Goal: Contribute content: Add original content to the website for others to see

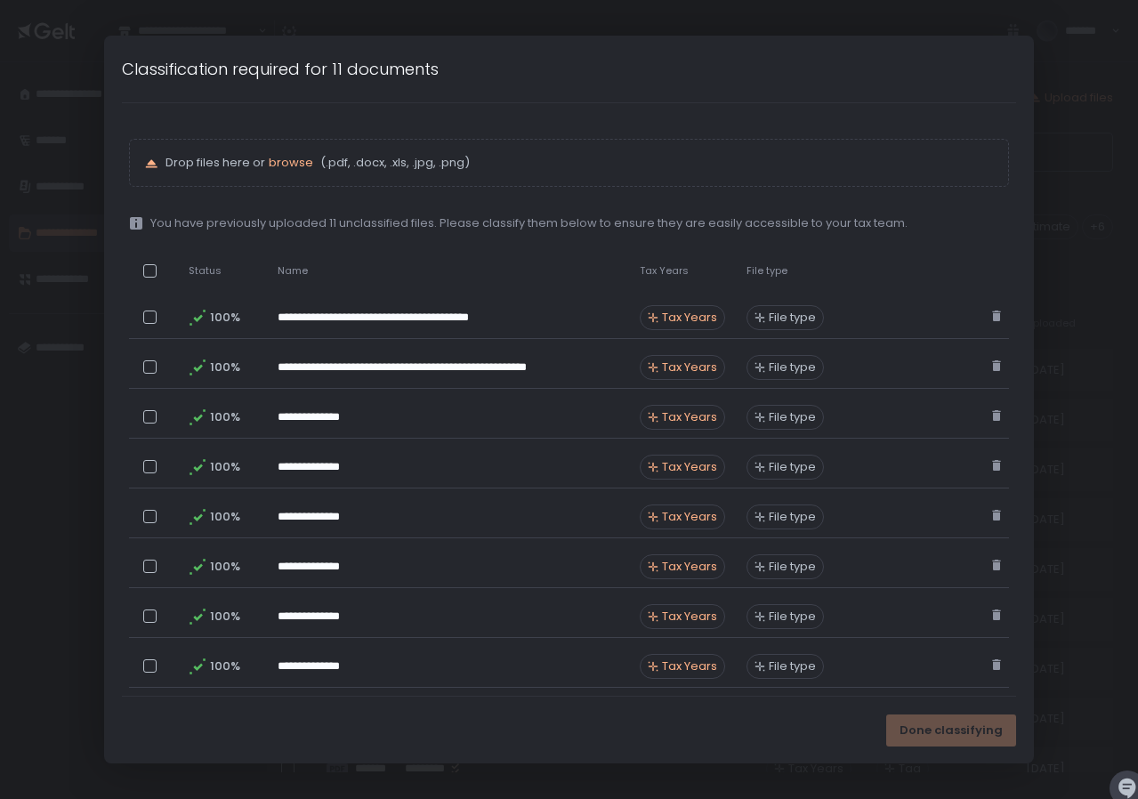
click at [232, 171] on div "Drop files here or browse (.pdf, .docx, .xls, .jpg, .png)" at bounding box center [569, 163] width 850 height 18
click at [280, 156] on span "browse" at bounding box center [291, 162] width 44 height 17
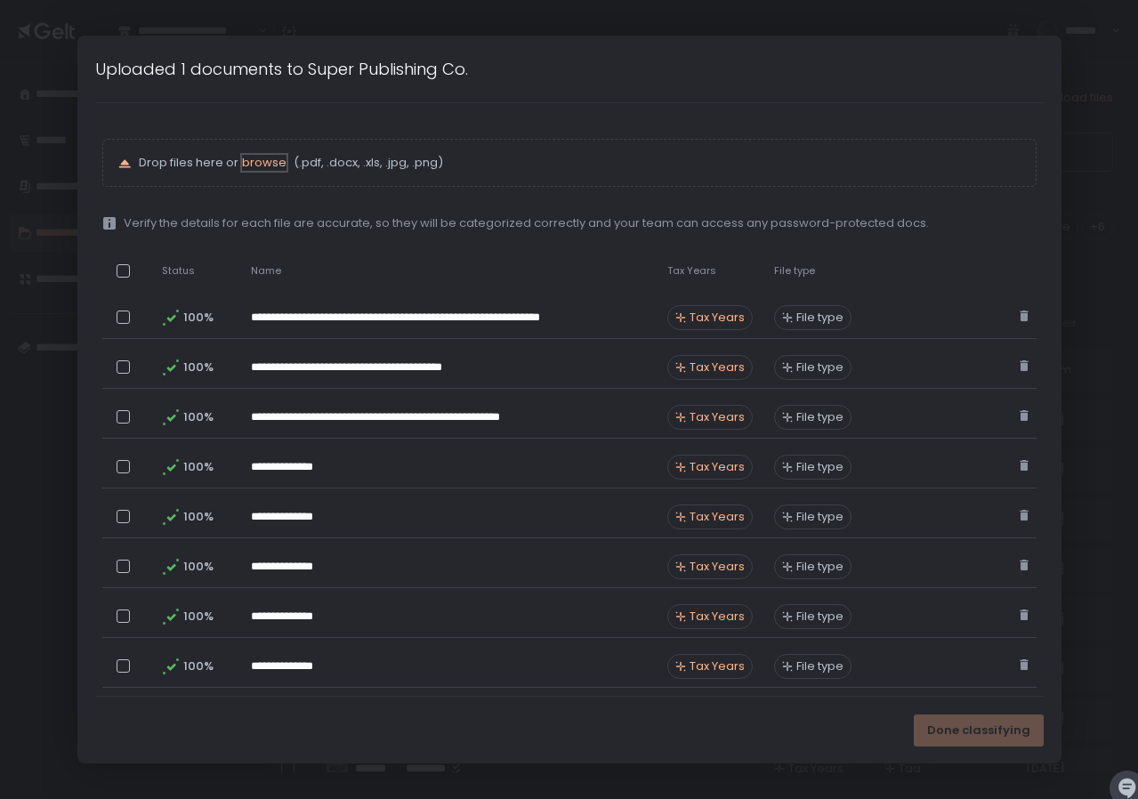
click at [259, 166] on span "browse" at bounding box center [264, 162] width 44 height 17
click at [973, 728] on div "Done classifying" at bounding box center [979, 730] width 130 height 32
click at [124, 272] on div at bounding box center [123, 270] width 13 height 13
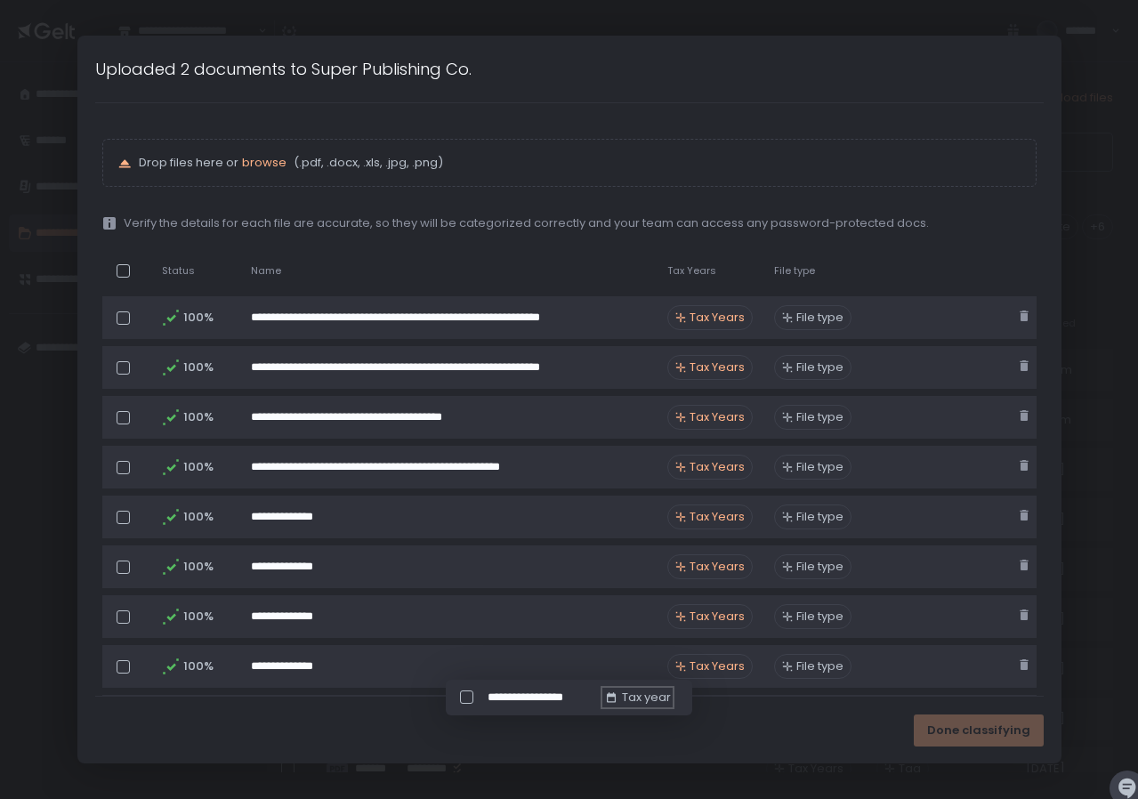
click at [637, 699] on div "Tax year" at bounding box center [637, 698] width 67 height 16
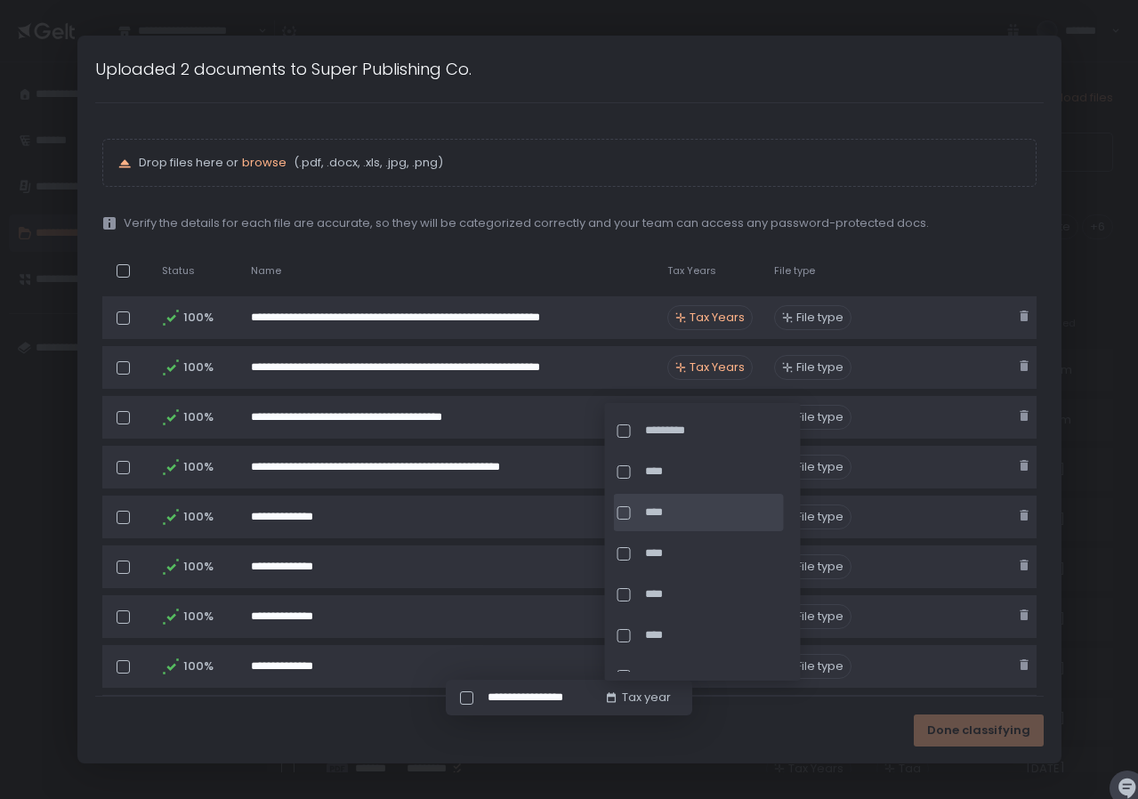
click at [674, 509] on span "****" at bounding box center [712, 512] width 135 height 16
click at [964, 733] on span "Done classifying" at bounding box center [978, 730] width 103 height 16
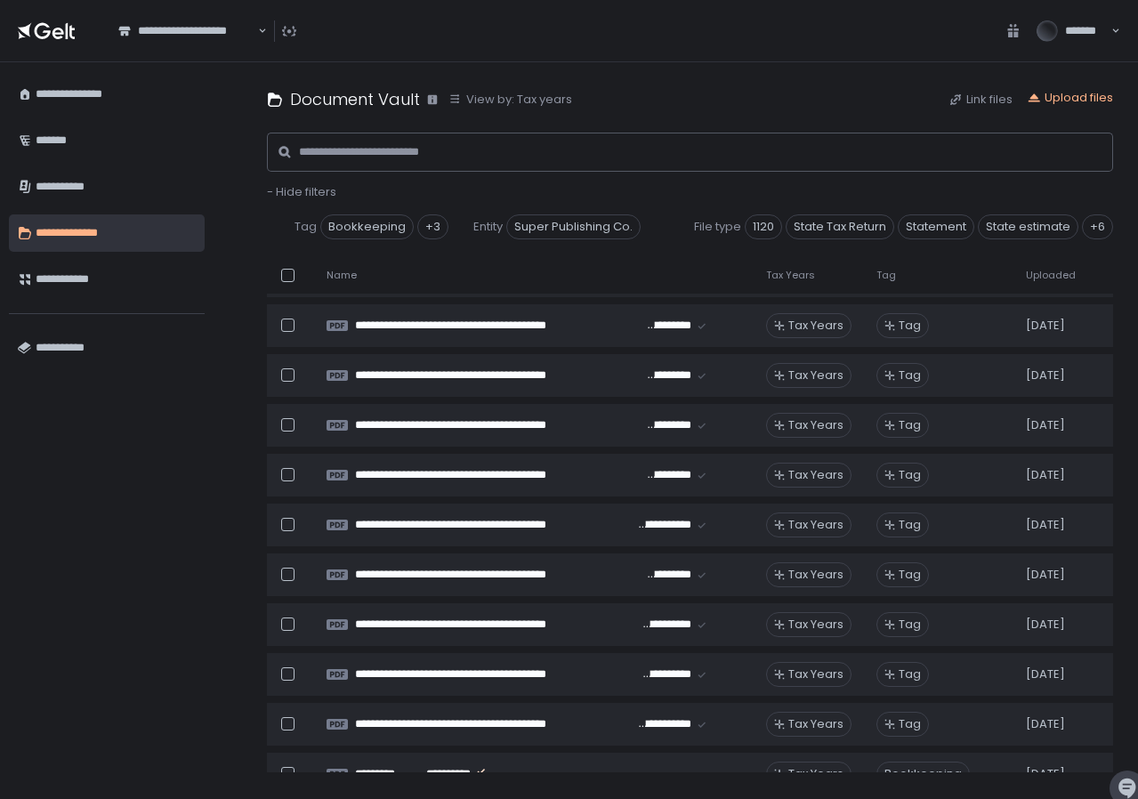
scroll to position [3355, 0]
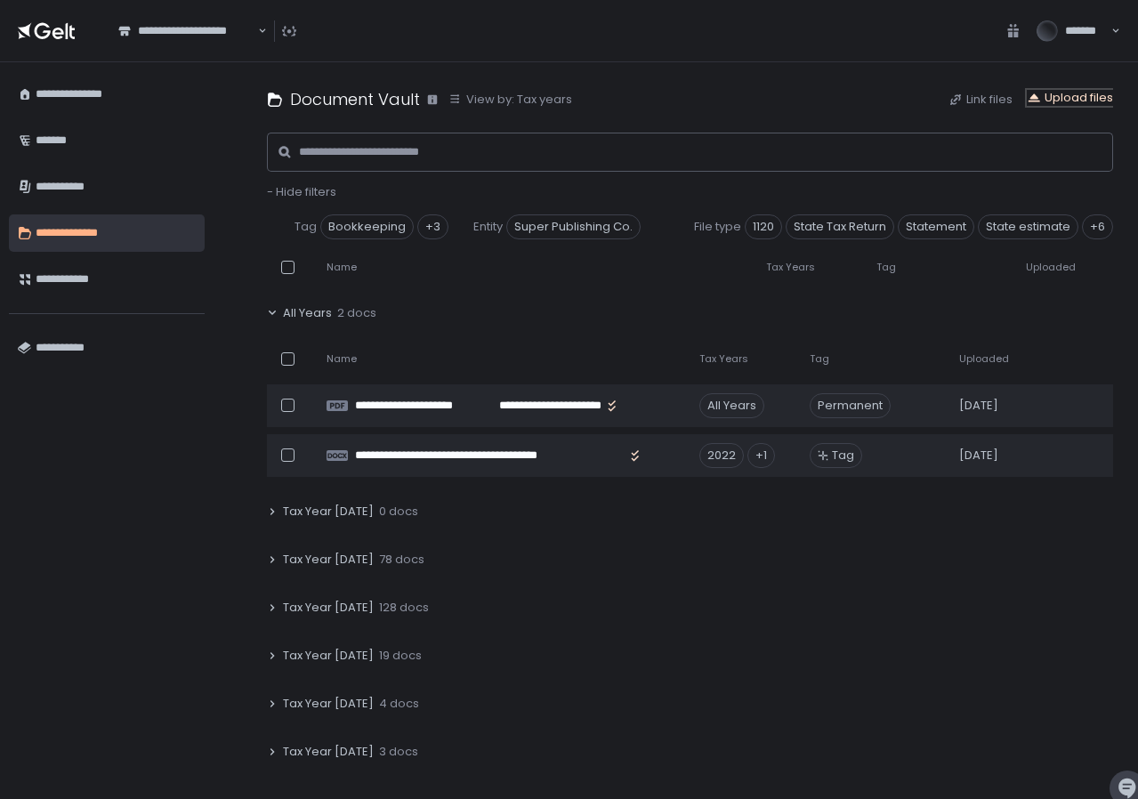
click at [1073, 98] on div "Upload files" at bounding box center [1070, 98] width 86 height 16
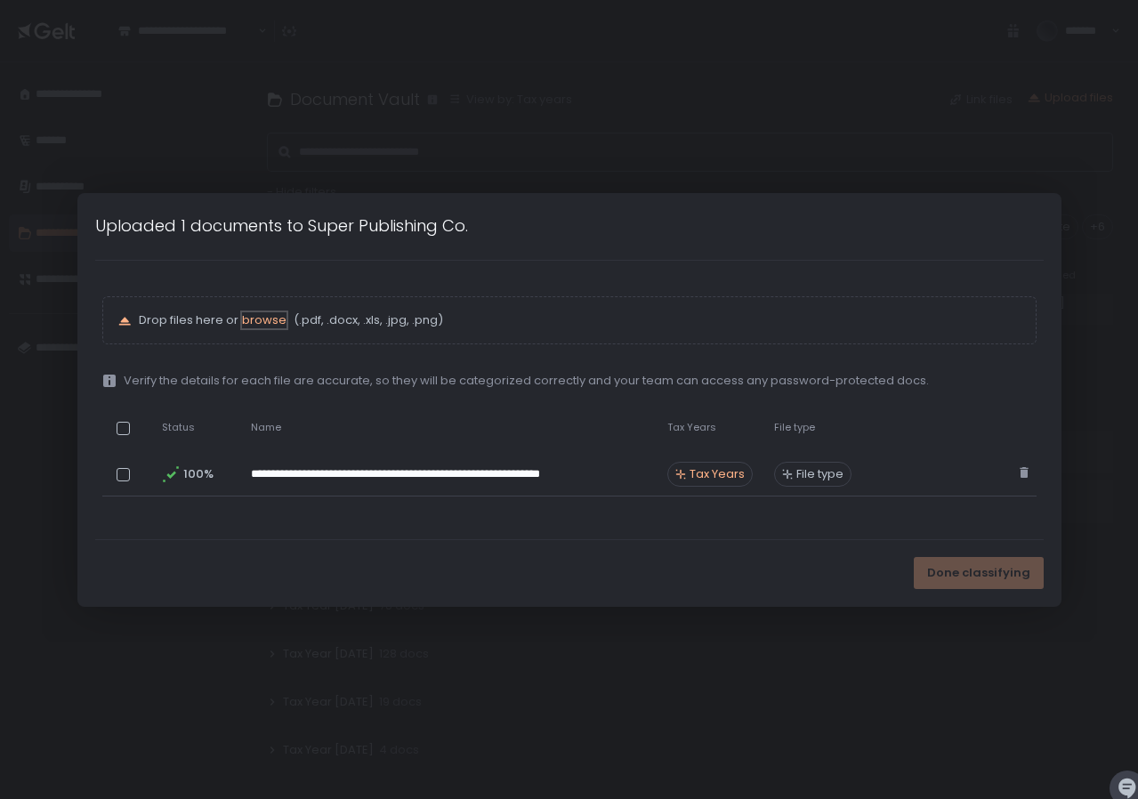
scroll to position [3405, 0]
